Goal: Information Seeking & Learning: Find contact information

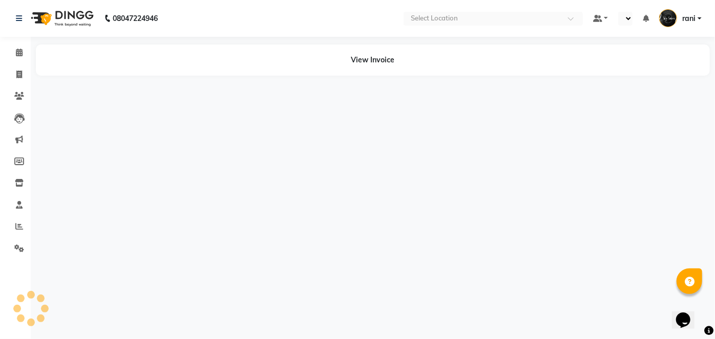
select select "en"
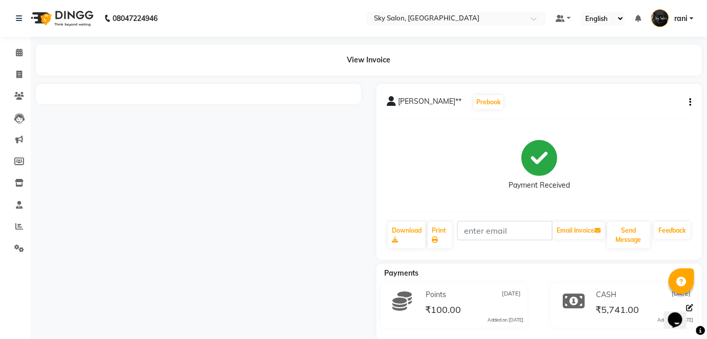
click at [690, 103] on icon "button" at bounding box center [691, 102] width 2 height 1
click at [655, 105] on div "Split Service Amount" at bounding box center [640, 102] width 70 height 13
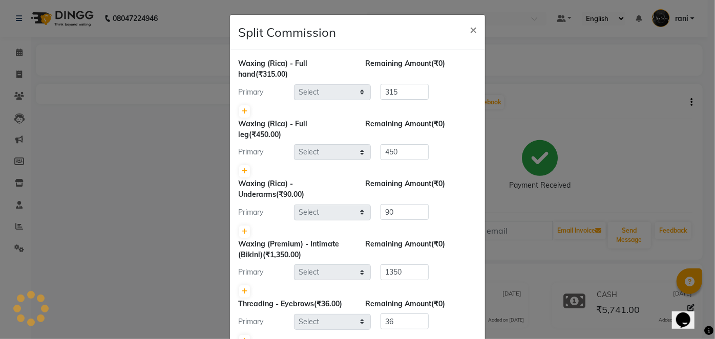
select select "46775"
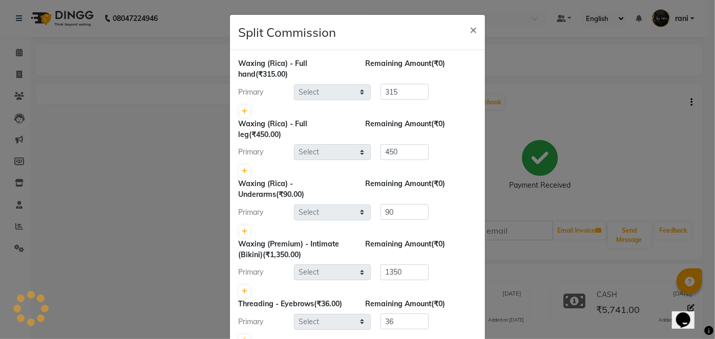
select select "16686"
select select "16688"
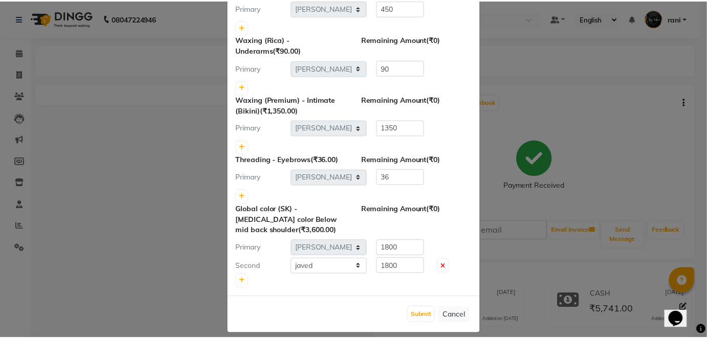
scroll to position [152, 0]
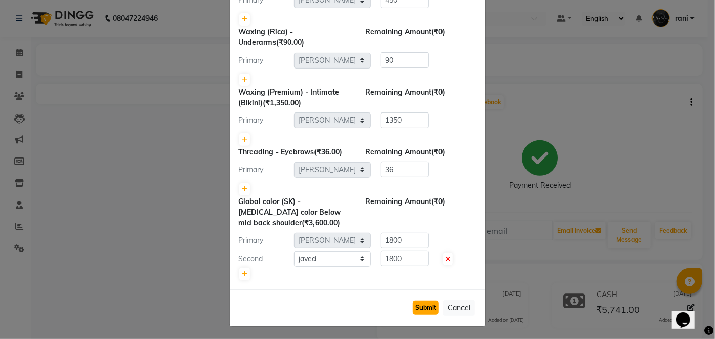
click at [424, 308] on button "Submit" at bounding box center [426, 308] width 26 height 14
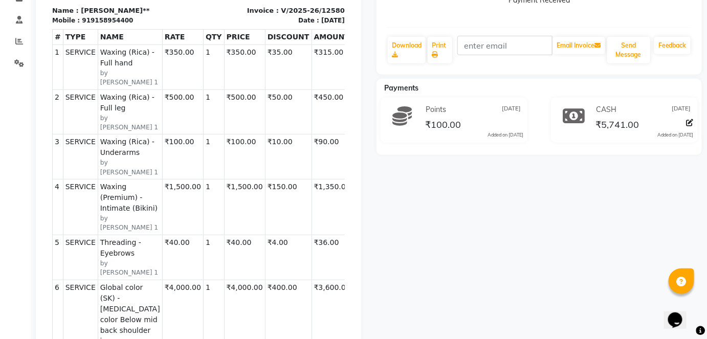
scroll to position [0, 0]
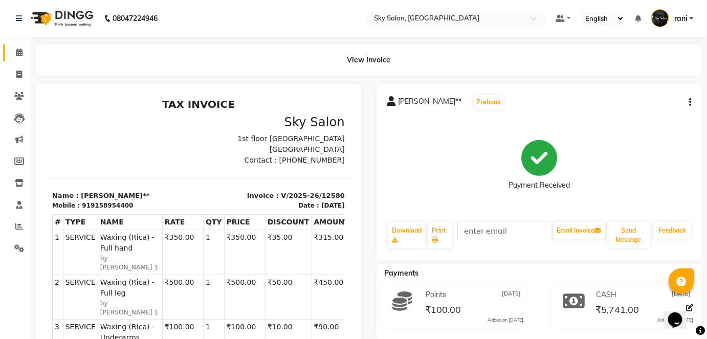
click at [9, 56] on link "Calendar" at bounding box center [15, 53] width 25 height 17
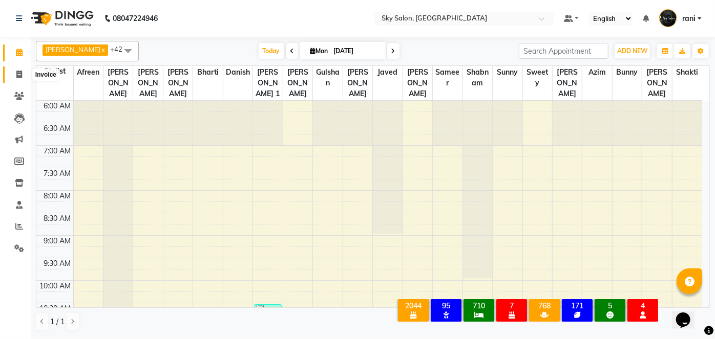
click at [16, 73] on icon at bounding box center [19, 75] width 6 height 8
select select "service"
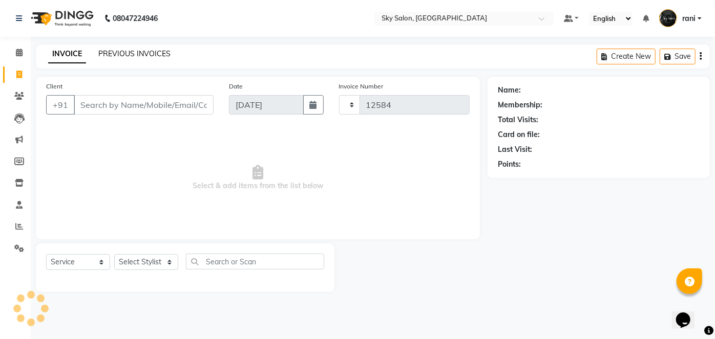
click at [110, 57] on link "PREVIOUS INVOICES" at bounding box center [134, 53] width 72 height 9
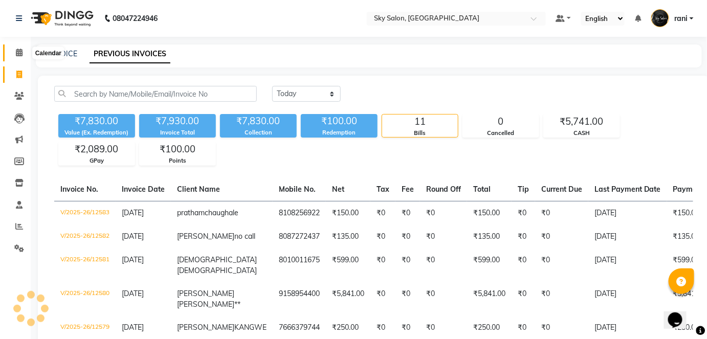
click at [19, 51] on icon at bounding box center [19, 53] width 7 height 8
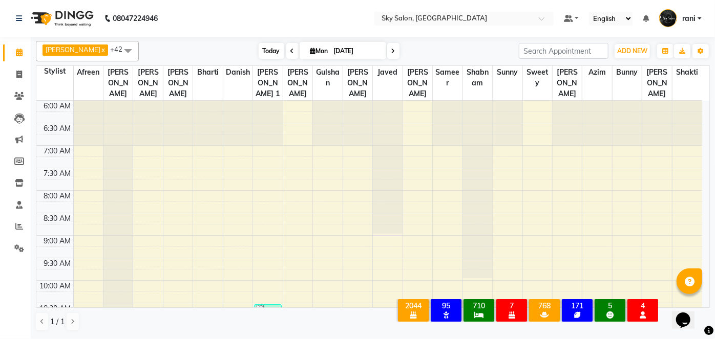
click at [258, 43] on span "Today" at bounding box center [271, 51] width 26 height 16
click at [258, 45] on span "Today" at bounding box center [271, 51] width 26 height 16
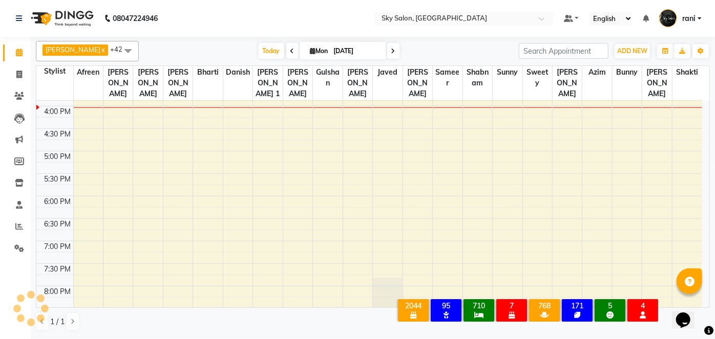
click at [290, 52] on icon at bounding box center [292, 51] width 4 height 6
type input "[DATE]"
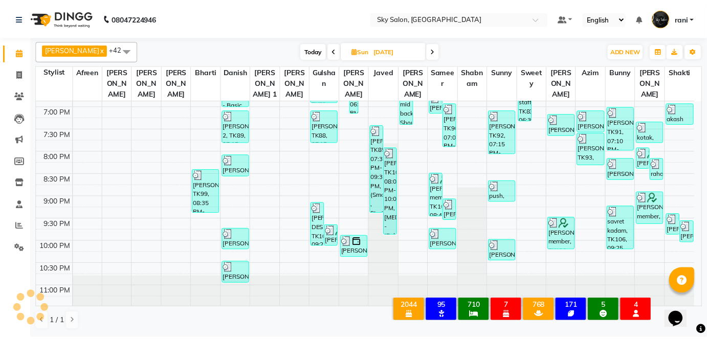
scroll to position [593, 0]
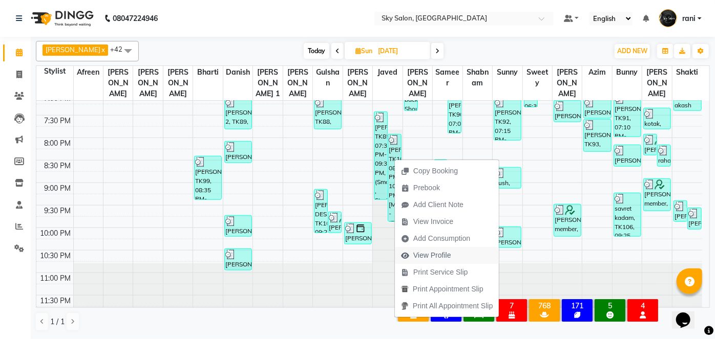
click at [445, 260] on span "View Profile" at bounding box center [432, 255] width 38 height 11
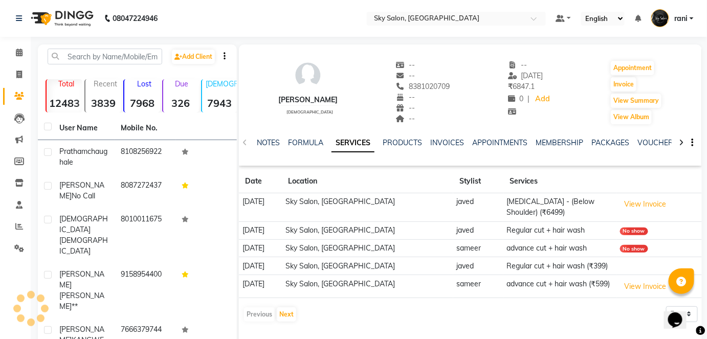
click at [443, 137] on div "NOTES FORMULA SERVICES PRODUCTS INVOICES APPOINTMENTS MEMBERSHIP PACKAGES VOUCH…" at bounding box center [470, 142] width 463 height 35
click at [443, 142] on link "INVOICES" at bounding box center [447, 142] width 34 height 9
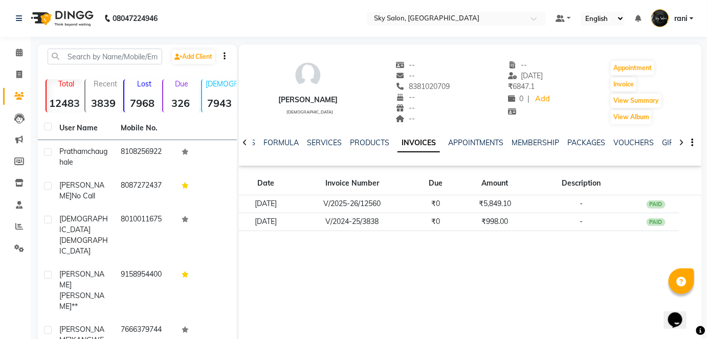
click at [425, 80] on div "--" at bounding box center [423, 76] width 54 height 11
click at [427, 85] on div "-- -- [PHONE_NUMBER] Mobile No. -- -- --" at bounding box center [423, 93] width 54 height 66
click at [427, 85] on span "8381020709" at bounding box center [423, 86] width 54 height 9
copy span "8381020709"
